Goal: Find specific page/section: Find specific page/section

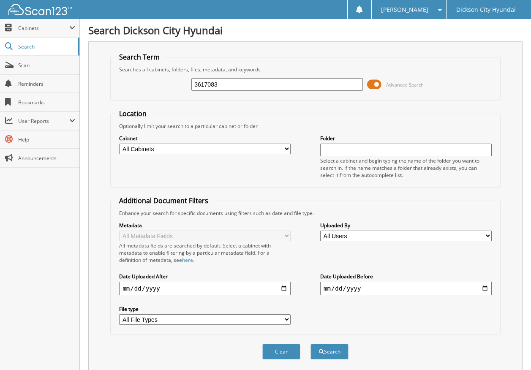
type input "3617083"
click at [311, 344] on button "Search" at bounding box center [330, 352] width 38 height 16
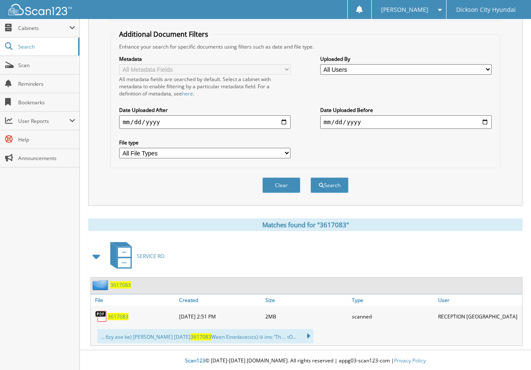
scroll to position [168, 0]
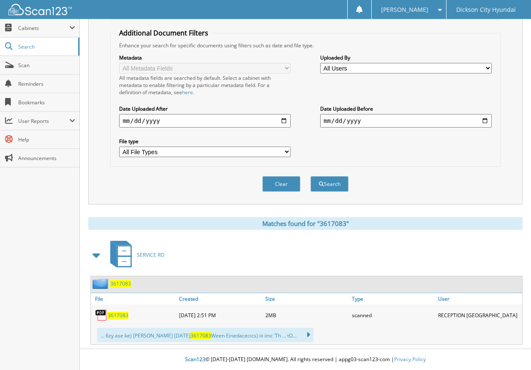
click at [127, 315] on span "3617083" at bounding box center [118, 315] width 21 height 7
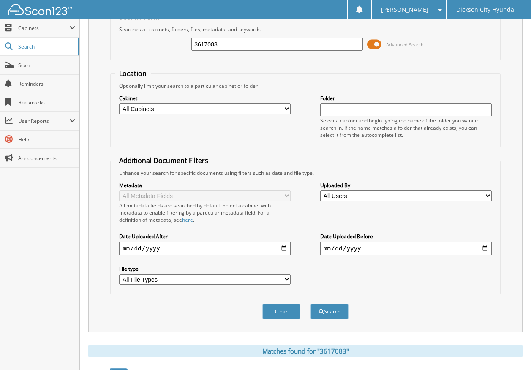
scroll to position [0, 0]
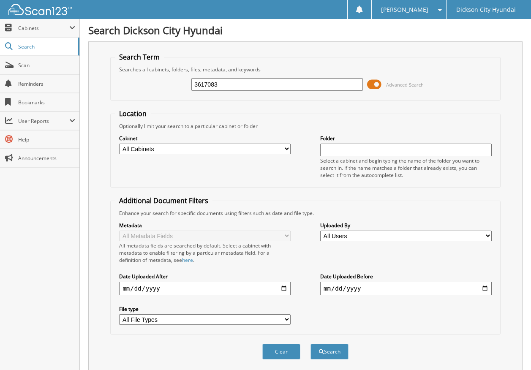
drag, startPoint x: 245, startPoint y: 80, endPoint x: 158, endPoint y: 80, distance: 87.1
click at [159, 80] on div "3617083 Advanced Search" at bounding box center [305, 84] width 381 height 23
type input "3"
type input "3617686"
click at [311, 344] on button "Search" at bounding box center [330, 352] width 38 height 16
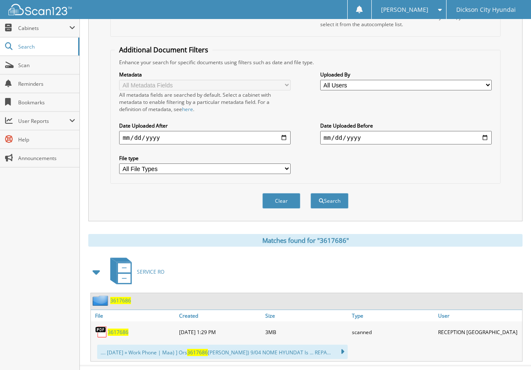
scroll to position [168, 0]
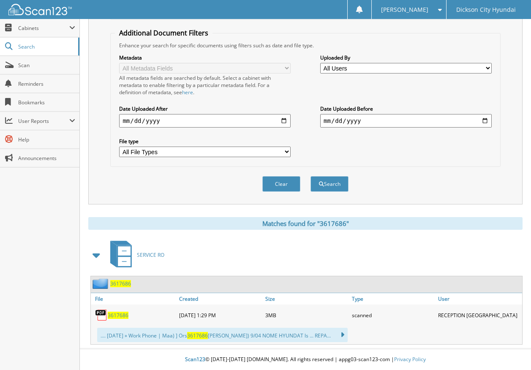
click at [116, 317] on span "3617686" at bounding box center [118, 315] width 21 height 7
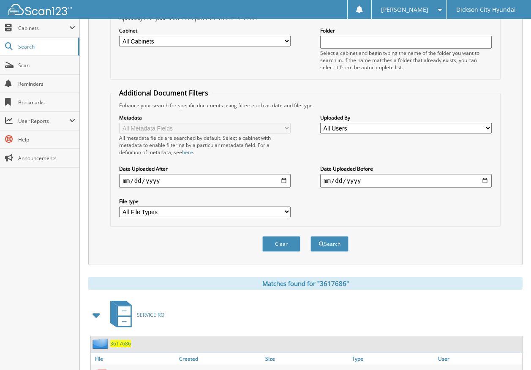
scroll to position [0, 0]
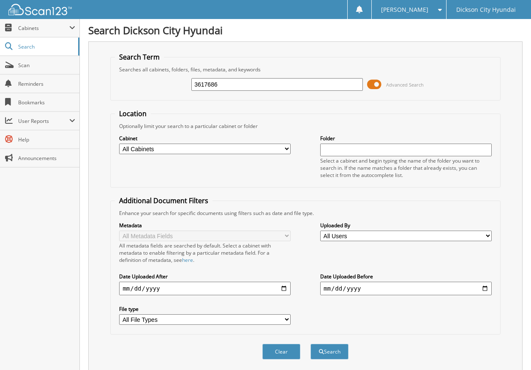
drag, startPoint x: 225, startPoint y: 87, endPoint x: 131, endPoint y: 89, distance: 94.3
click at [131, 89] on div "3617686 Advanced Search" at bounding box center [305, 84] width 381 height 23
paste input "3617754"
type input "3617754"
click at [340, 347] on button "Search" at bounding box center [330, 352] width 38 height 16
